Goal: Transaction & Acquisition: Purchase product/service

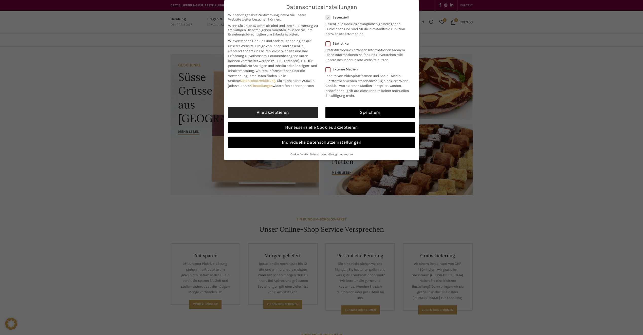
click at [290, 112] on link "Alle akzeptieren" at bounding box center [273, 113] width 90 height 12
checkbox input "true"
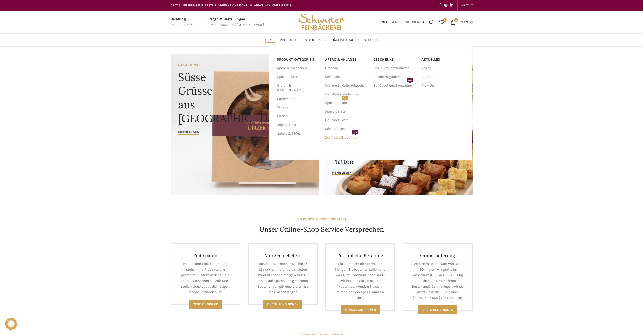
click at [346, 137] on link "Zur Apéro Broschüre PDF" at bounding box center [346, 137] width 43 height 9
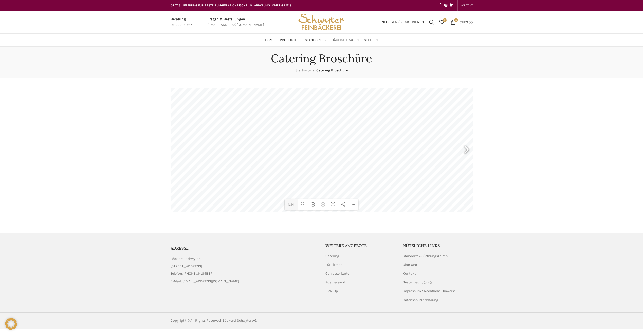
click at [342, 41] on span "Häufige Fragen" at bounding box center [345, 40] width 27 height 5
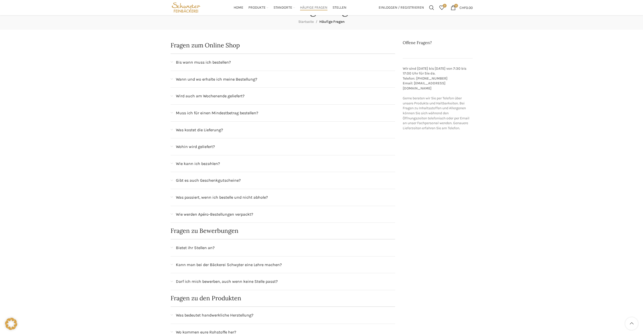
scroll to position [25, 0]
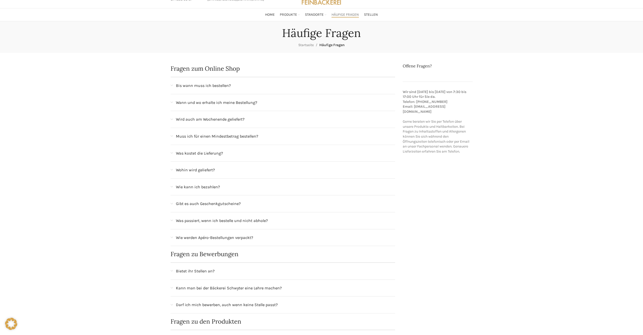
click at [182, 217] on div "Was passiert, wenn ich bestelle und nicht abhole?" at bounding box center [283, 220] width 225 height 17
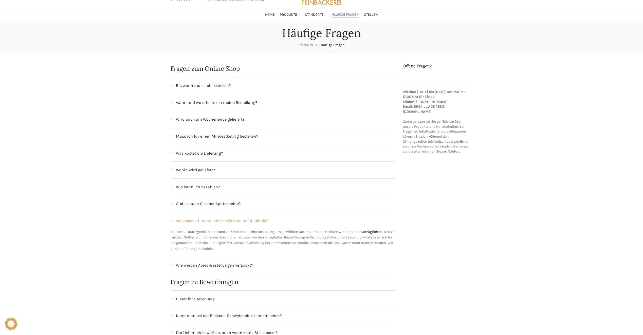
click at [181, 218] on span "Was passiert, wenn ich bestelle und nicht abhole?" at bounding box center [222, 220] width 92 height 7
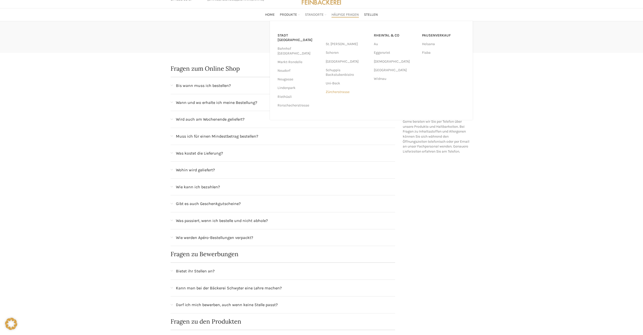
click at [337, 92] on link "Zürcherstrasse" at bounding box center [347, 92] width 43 height 9
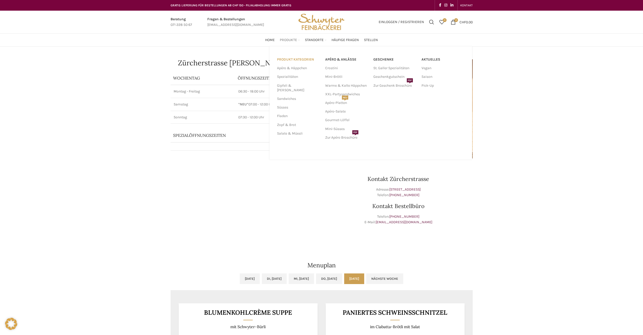
click at [286, 59] on link "PRODUKT KATEGORIEN" at bounding box center [298, 59] width 42 height 9
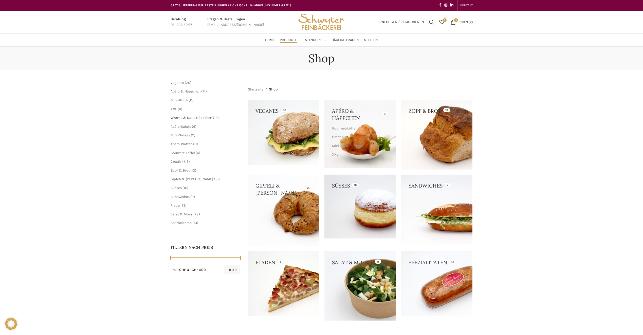
click at [191, 118] on span "Warme & Kalte Häppchen" at bounding box center [192, 118] width 42 height 4
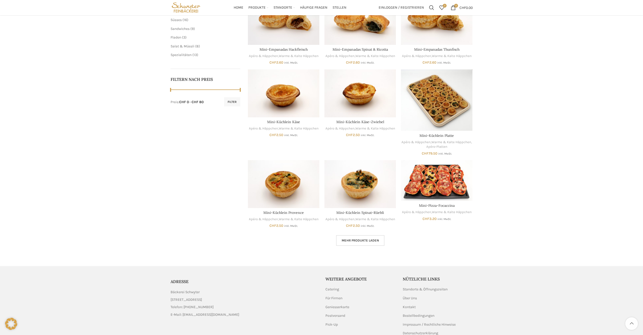
scroll to position [76, 0]
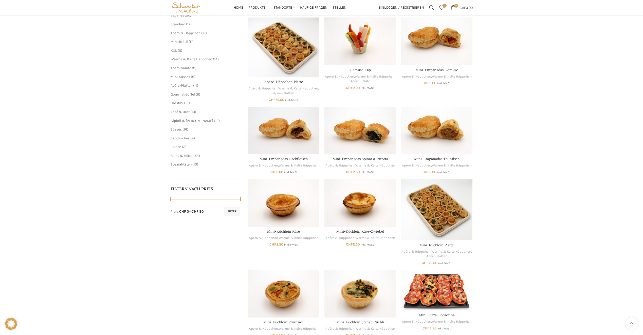
click at [185, 165] on span "Spezialitäten" at bounding box center [181, 164] width 21 height 4
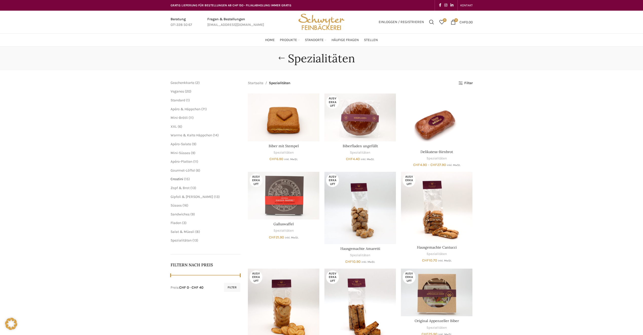
click at [176, 178] on span "Crostini" at bounding box center [177, 179] width 13 height 4
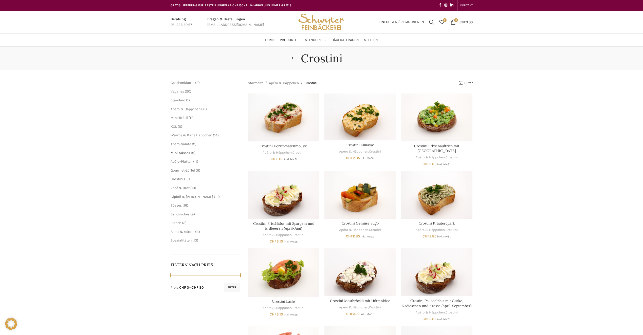
click at [182, 153] on span "Mini-Süsses" at bounding box center [181, 153] width 20 height 4
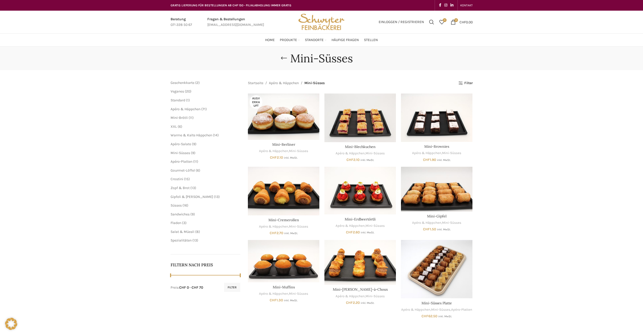
click at [179, 161] on span "Apéro-Platten" at bounding box center [182, 161] width 22 height 4
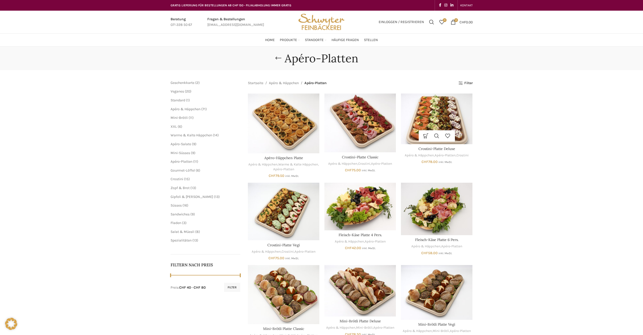
click at [443, 112] on img "Crostini-Platte Deluxe" at bounding box center [436, 119] width 71 height 50
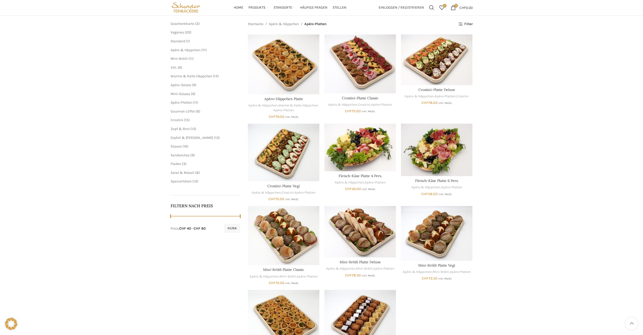
scroll to position [51, 0]
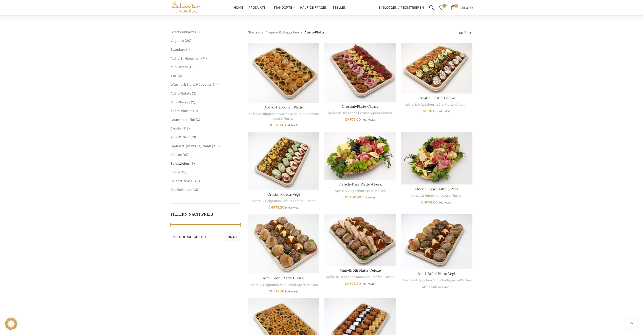
click at [177, 164] on span "Sandwiches" at bounding box center [180, 163] width 19 height 4
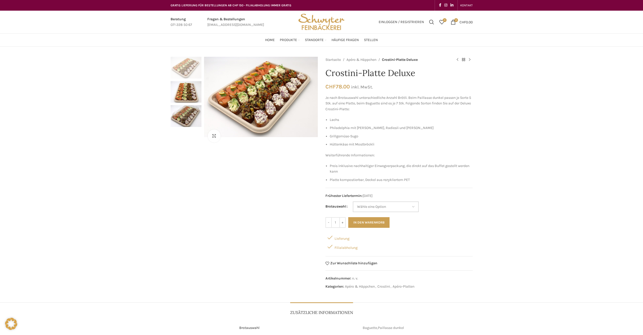
click at [399, 207] on select "Wähle eine Option Baguette Paillasse dunkel" at bounding box center [386, 206] width 66 height 11
click at [353, 201] on select "Wähle eine Option Baguette Paillasse dunkel" at bounding box center [386, 206] width 66 height 11
select select "Baguette"
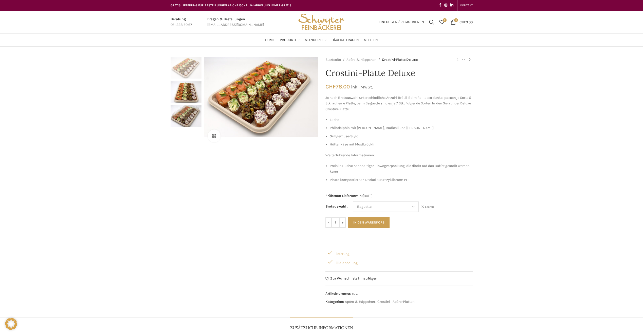
click at [182, 95] on img "2 / 3" at bounding box center [186, 92] width 31 height 22
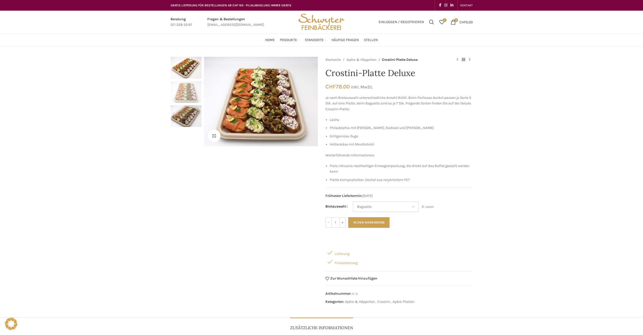
click at [191, 118] on img "3 / 3" at bounding box center [186, 116] width 31 height 22
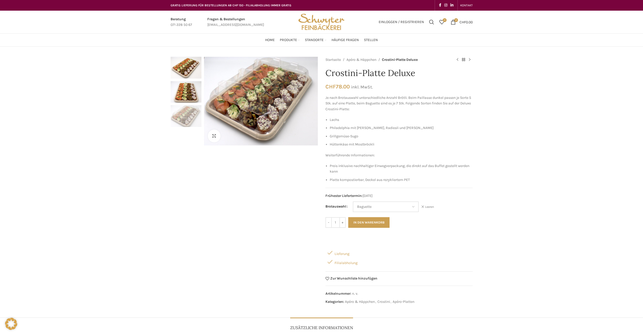
click at [190, 96] on img "2 / 3" at bounding box center [186, 92] width 31 height 22
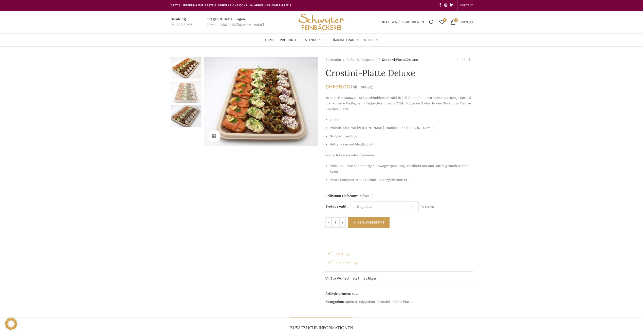
click at [184, 72] on img "1 / 3" at bounding box center [186, 68] width 31 height 22
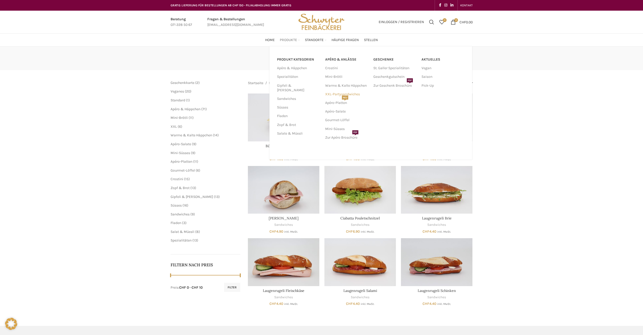
click at [337, 95] on link "XXL-Partysandwiches" at bounding box center [346, 94] width 43 height 9
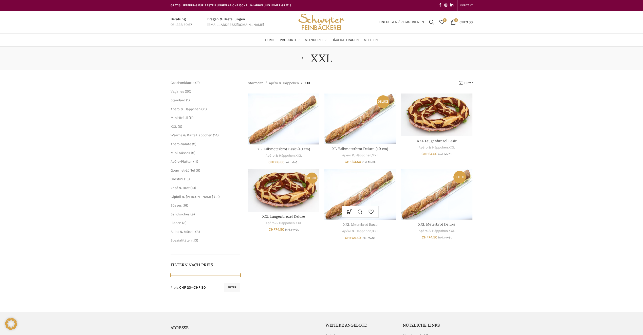
click at [361, 225] on link "XXL Meterbrot Basic" at bounding box center [360, 224] width 34 height 5
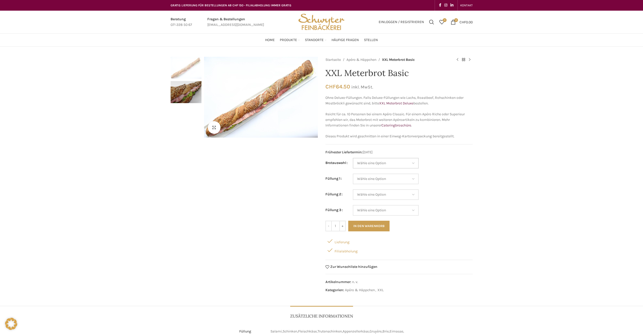
click at [376, 164] on select "Wähle eine Option Baguette Paillasse dunkel Paillasse knusper (Bild) Laugenbagu…" at bounding box center [386, 163] width 66 height 11
select select "Laugenbaguette"
click at [353, 158] on select "Wähle eine Option Baguette Paillasse dunkel Paillasse knusper (Bild) Laugenbagu…" at bounding box center [386, 163] width 66 height 11
click at [374, 180] on select "Wähle eine Option Salami Schinken Fleischkäse Trutenschinken Appenzellerkäse Gr…" at bounding box center [386, 179] width 66 height 11
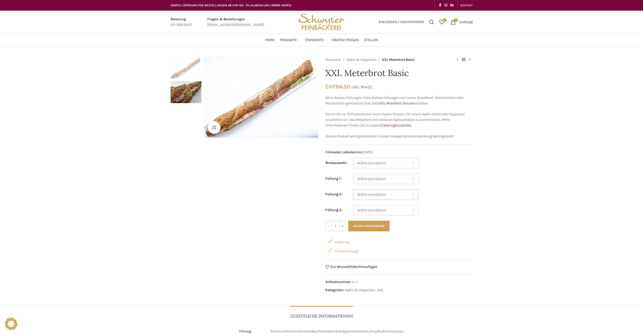
click at [378, 191] on select "Wähle eine Option Salami Schinken Fleischkäse Trutenschinken Appenzellerkäse Gr…" at bounding box center [386, 194] width 66 height 11
click at [377, 195] on select "Wähle eine Option Salami Schinken Fleischkäse Trutenschinken Appenzellerkäse Gr…" at bounding box center [386, 194] width 66 height 11
click at [377, 208] on select "Wähle eine Option Salami Schinken Fleischkäse Trutenschinken Appenzellerkäse Gr…" at bounding box center [386, 210] width 66 height 11
click at [376, 209] on select "Wähle eine Option Salami Schinken Fleischkäse Trutenschinken Appenzellerkäse Gr…" at bounding box center [386, 210] width 66 height 11
drag, startPoint x: 338, startPoint y: 85, endPoint x: 373, endPoint y: 84, distance: 34.5
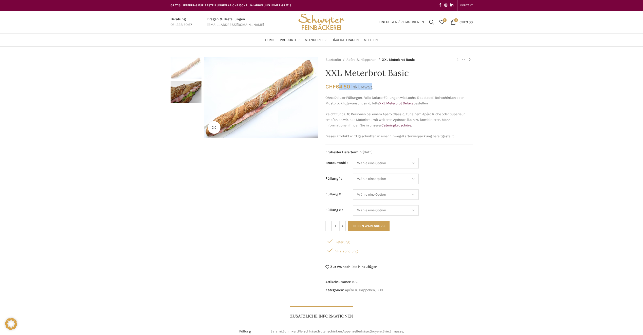
click at [373, 84] on p "CHF 64.50 inkl. MwSt." at bounding box center [398, 86] width 147 height 7
drag, startPoint x: 373, startPoint y: 84, endPoint x: 406, endPoint y: 107, distance: 40.9
click at [406, 107] on div "Ohne Deluxe-Füllungen. Falls Deluxe-Füllungen wie Lachs, Roastbeef, Rohschinken…" at bounding box center [398, 117] width 147 height 44
drag, startPoint x: 235, startPoint y: 4, endPoint x: 160, endPoint y: 6, distance: 75.3
click at [160, 6] on div "GRATIS LIEFERUNG FÜR BESTELLUNGEN AB CHF 150 - FILIALABHOLUNG IMMER GRATIS KONT…" at bounding box center [321, 5] width 643 height 11
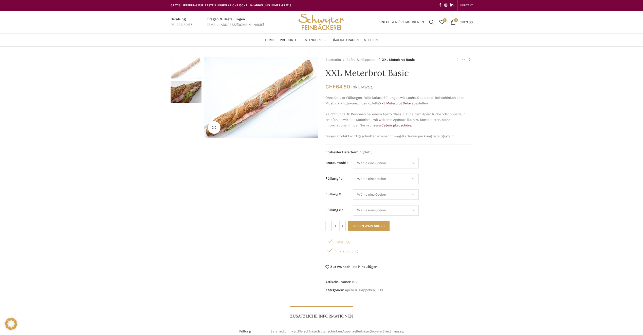
drag, startPoint x: 160, startPoint y: 6, endPoint x: 133, endPoint y: 29, distance: 35.6
click at [133, 29] on div "Beratung 071 228 50 67 Fragen & Bestellungen bestellungen@schwyter.com Einlogge…" at bounding box center [321, 22] width 643 height 23
drag, startPoint x: 184, startPoint y: 3, endPoint x: 297, endPoint y: 5, distance: 113.1
click at [297, 5] on div "GRATIS LIEFERUNG FÜR BESTELLUNGEN AB CHF 150 - FILIALABHOLUNG IMMER GRATIS" at bounding box center [245, 5] width 154 height 11
click at [123, 23] on div "Beratung 071 228 50 67 Fragen & Bestellungen bestellungen@schwyter.com Einlogge…" at bounding box center [321, 22] width 643 height 23
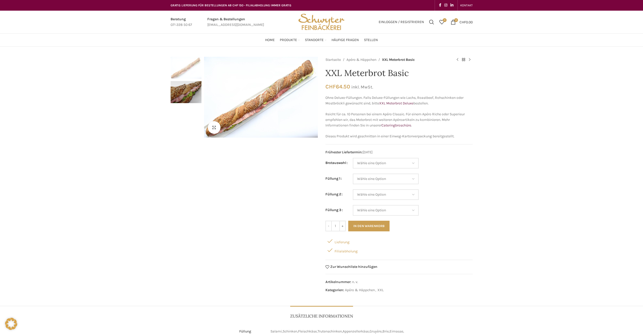
click at [217, 6] on span "GRATIS LIEFERUNG FÜR BESTELLUNGEN AB CHF 150 - FILIALABHOLUNG IMMER GRATIS" at bounding box center [231, 6] width 121 height 4
drag, startPoint x: 217, startPoint y: 6, endPoint x: 142, endPoint y: 31, distance: 78.9
click at [142, 31] on div "Beratung 071 228 50 67 Fragen & Bestellungen bestellungen@schwyter.com Einlogge…" at bounding box center [321, 22] width 643 height 23
click at [353, 40] on span "Häufige Fragen" at bounding box center [345, 40] width 27 height 5
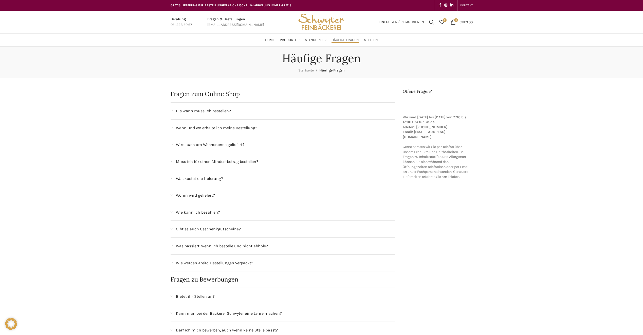
click at [210, 182] on span "Was kostet die Lieferung?" at bounding box center [199, 178] width 47 height 7
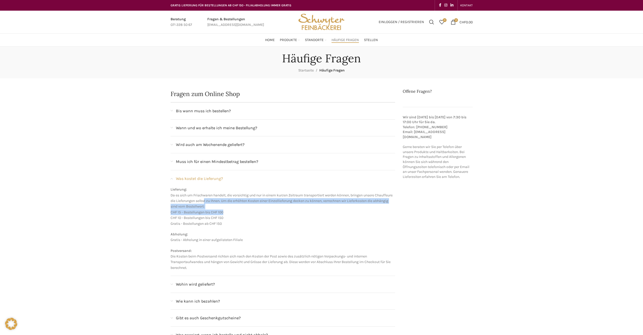
drag, startPoint x: 223, startPoint y: 203, endPoint x: 253, endPoint y: 210, distance: 30.8
click at [253, 210] on p "Lieferung: Da es sich um Frischwaren handelt, die vorsichtig und nur in einem k…" at bounding box center [283, 207] width 225 height 40
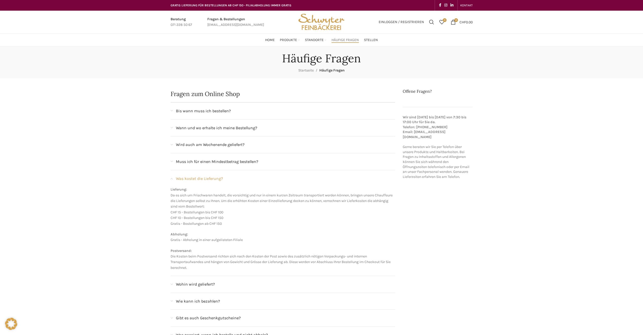
drag, startPoint x: 253, startPoint y: 210, endPoint x: 268, endPoint y: 222, distance: 19.1
click at [268, 222] on p "Lieferung: Da es sich um Frischwaren handelt, die vorsichtig und nur in einem k…" at bounding box center [283, 207] width 225 height 40
drag, startPoint x: 185, startPoint y: 224, endPoint x: 234, endPoint y: 226, distance: 49.0
click at [234, 226] on p "Lieferung: Da es sich um Frischwaren handelt, die vorsichtig und nur in einem k…" at bounding box center [283, 207] width 225 height 40
drag, startPoint x: 234, startPoint y: 226, endPoint x: 211, endPoint y: 242, distance: 27.9
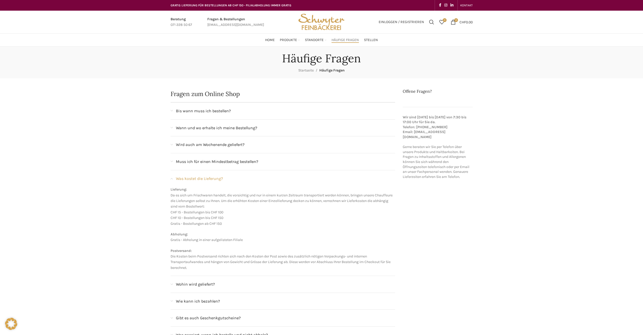
click at [211, 242] on p "Ab holung: Gratis - Abholung in einer aufgelisteten Filiale" at bounding box center [283, 237] width 225 height 11
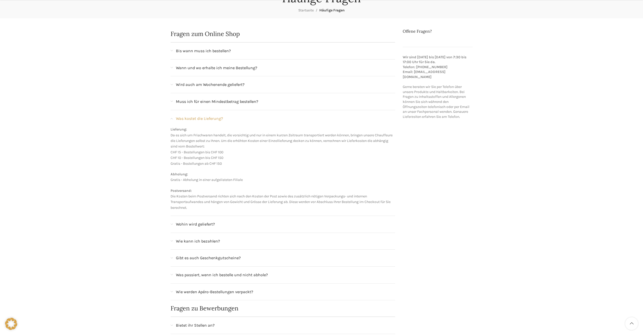
scroll to position [76, 0]
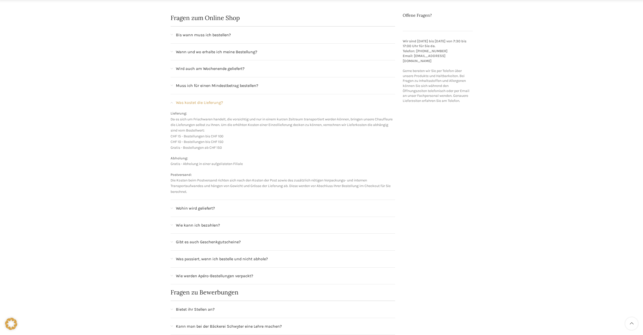
click at [205, 209] on span "Wohin wird geliefert?" at bounding box center [195, 208] width 39 height 7
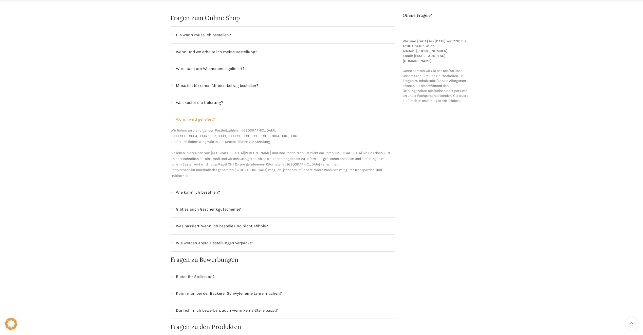
click at [226, 189] on div "Wie kann ich bezahlen?" at bounding box center [285, 192] width 219 height 7
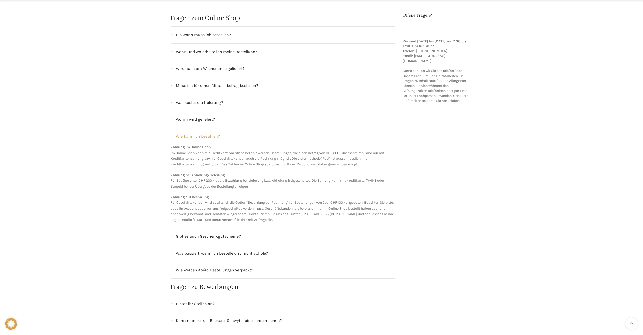
click at [222, 235] on span "Gibt es auch Geschenkgutscheine?" at bounding box center [208, 236] width 65 height 7
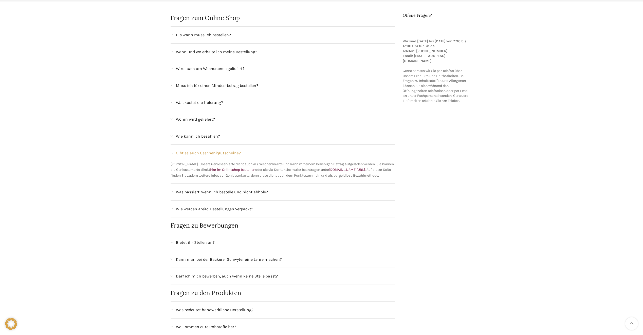
click at [216, 192] on span "Was passiert, wenn ich bestelle und nicht abhole?" at bounding box center [222, 192] width 92 height 7
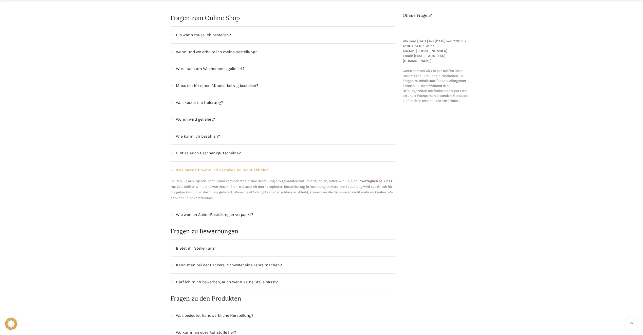
click at [219, 217] on span "Wie werden Apéro-Bestellungen verpackt?" at bounding box center [214, 214] width 77 height 7
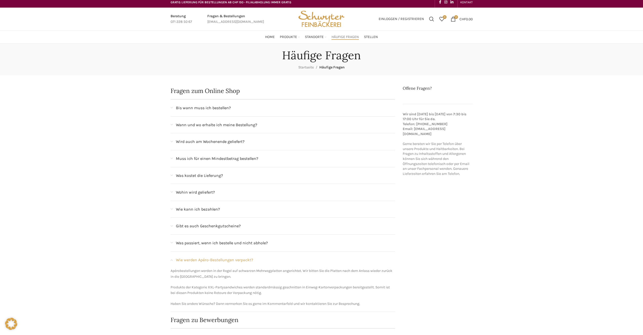
scroll to position [0, 0]
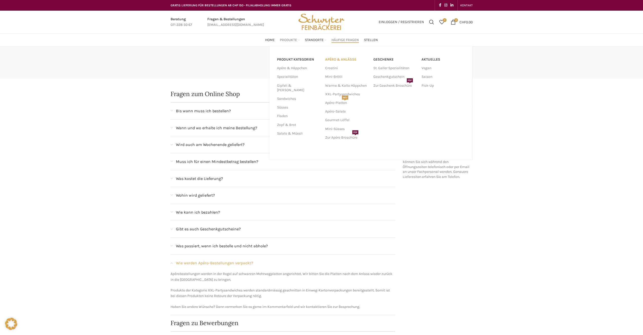
click at [338, 60] on link "APÉRO & ANLÄSSE" at bounding box center [346, 59] width 43 height 9
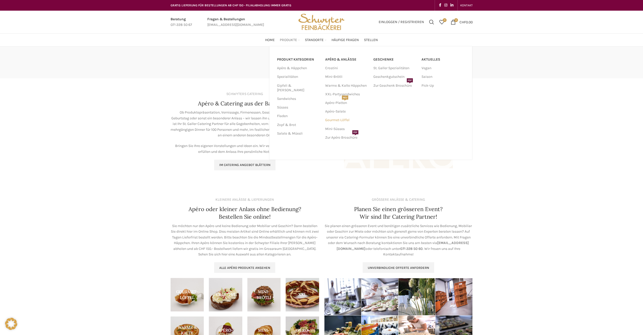
click at [335, 121] on link "Gourmet-Löffel" at bounding box center [346, 120] width 43 height 9
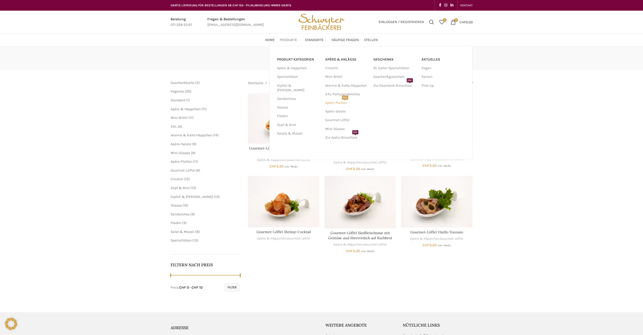
click at [340, 104] on link "Apéro-Platten NEU" at bounding box center [346, 103] width 43 height 9
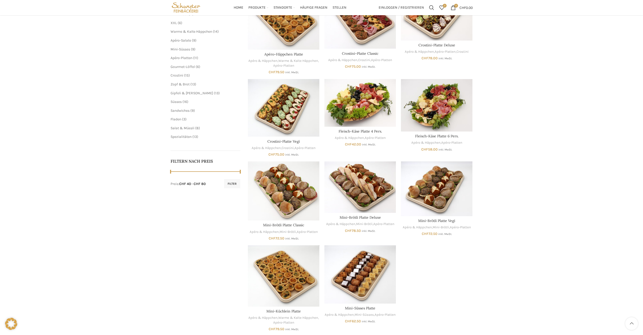
scroll to position [101, 0]
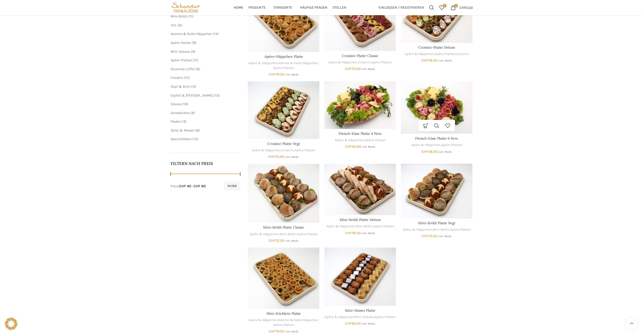
click at [443, 101] on img "Fleisch-Käse Platte 6 Pers." at bounding box center [436, 107] width 71 height 52
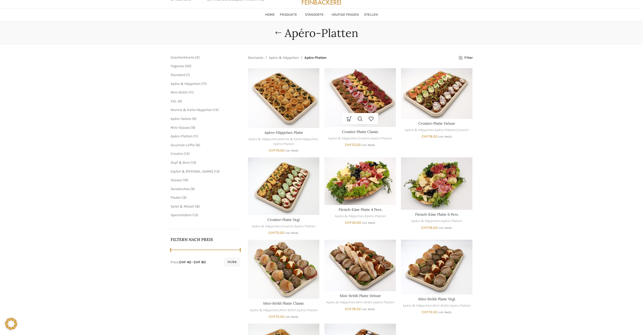
scroll to position [0, 0]
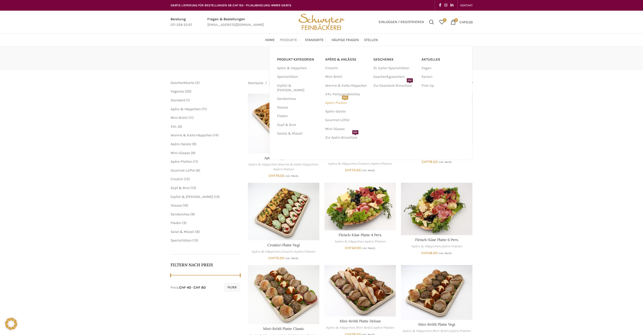
click at [338, 102] on link "Apéro-Platten NEU" at bounding box center [346, 103] width 43 height 9
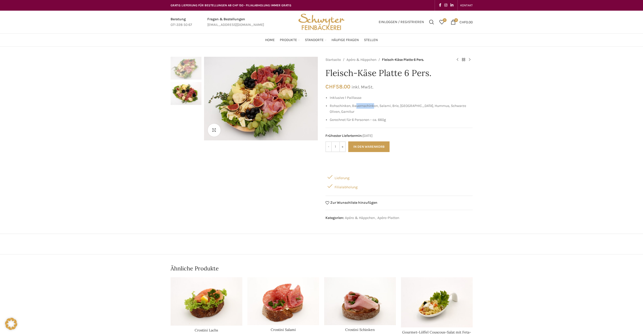
drag, startPoint x: 357, startPoint y: 105, endPoint x: 376, endPoint y: 108, distance: 19.3
click at [376, 108] on li "Rohschinken, Bauernschinken, Salami, Brie, [GEOGRAPHIC_DATA], Hummus, Schwarze …" at bounding box center [401, 108] width 143 height 11
drag, startPoint x: 376, startPoint y: 108, endPoint x: 356, endPoint y: 113, distance: 20.0
click at [356, 113] on li "Rohschinken, Bauernschinken, Salami, Brie, Appenzellerkäse, Hummus, Schwarze Ol…" at bounding box center [401, 108] width 143 height 11
drag, startPoint x: 347, startPoint y: 96, endPoint x: 359, endPoint y: 114, distance: 21.8
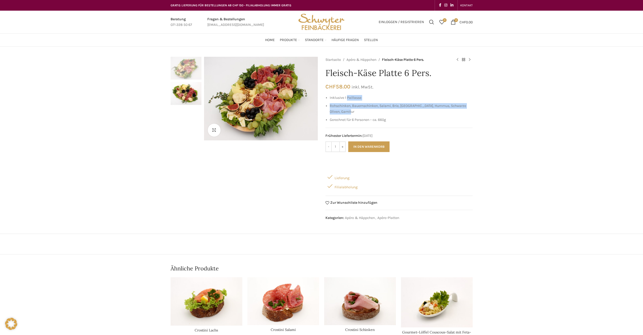
click at [359, 114] on ul "Inklusive 1 Paillasse Rohschinken, Bauernschinken, Salami, Brie, Appenzellerkäs…" at bounding box center [398, 109] width 147 height 28
drag, startPoint x: 359, startPoint y: 114, endPoint x: 372, endPoint y: 117, distance: 12.8
click at [372, 117] on li "Gerechnet für 6 Personen – ca. 660g" at bounding box center [401, 120] width 143 height 6
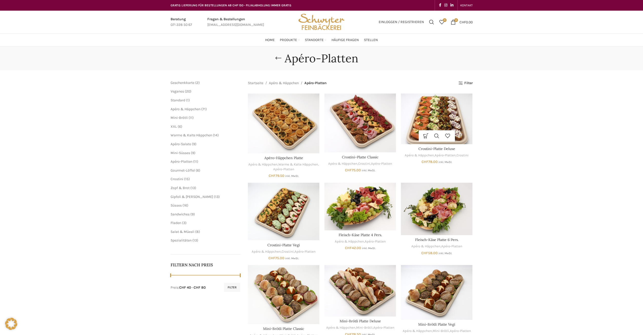
click at [444, 109] on img "Crostini-Platte Deluxe" at bounding box center [436, 119] width 71 height 50
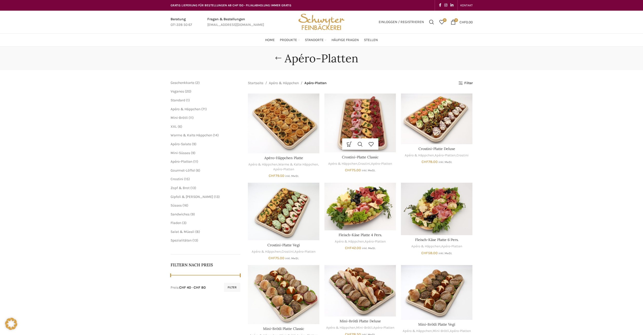
click at [346, 125] on img "Crostini-Platte Classic" at bounding box center [359, 123] width 71 height 59
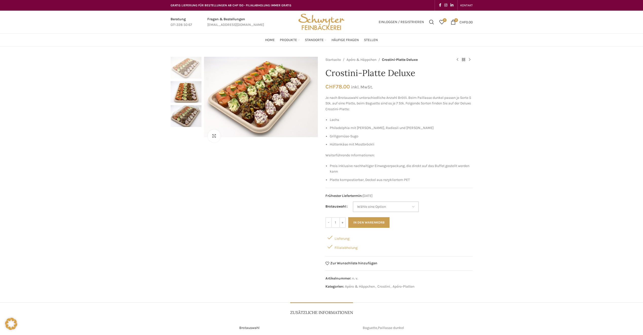
click at [382, 205] on select "Wähle eine Option Baguette Paillasse dunkel" at bounding box center [386, 206] width 66 height 11
click at [161, 214] on div "Klicken um zu vergrössern Startseite Apéro & Häppchen Crostini-Platte Deluxe Mi…" at bounding box center [321, 253] width 643 height 392
click at [184, 93] on img "2 / 3" at bounding box center [186, 92] width 31 height 22
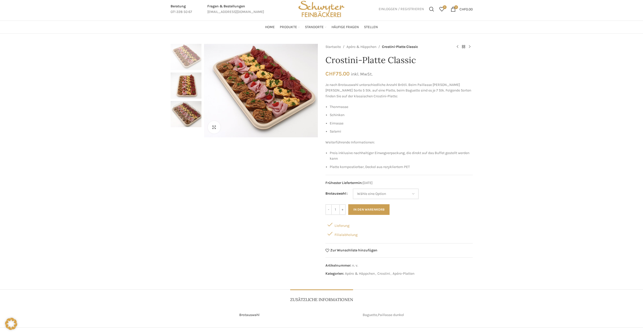
scroll to position [25, 0]
